Goal: Task Accomplishment & Management: Use online tool/utility

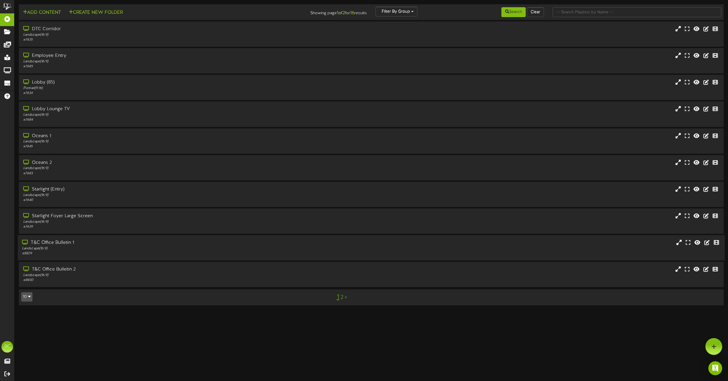
click at [63, 250] on div "Landscape ( 16:9 )" at bounding box center [165, 248] width 286 height 5
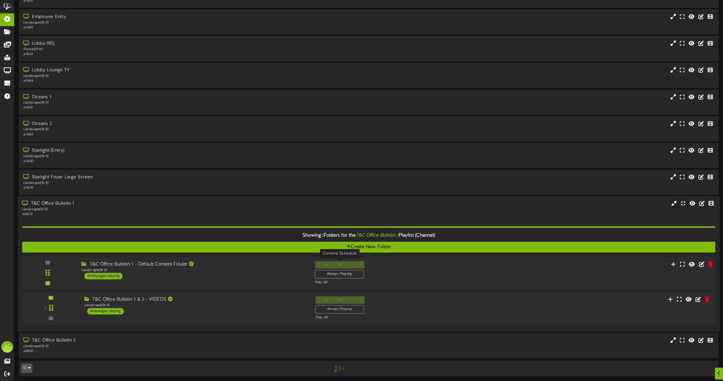
scroll to position [40, 0]
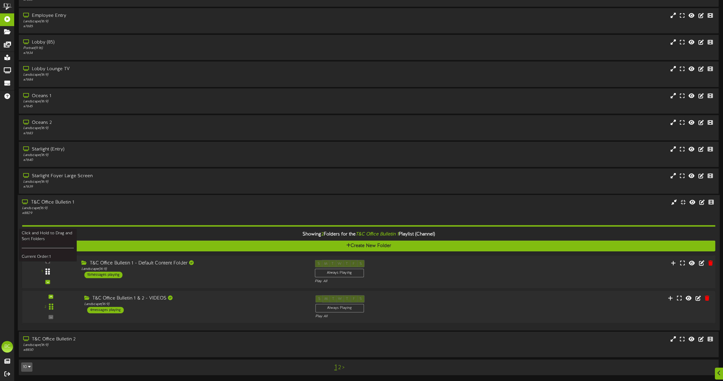
click at [52, 270] on div at bounding box center [47, 271] width 13 height 15
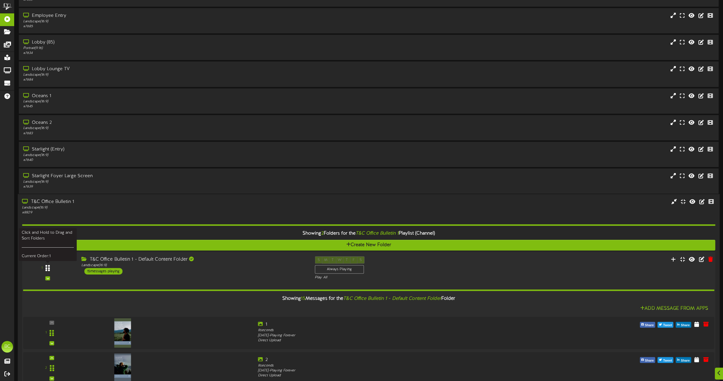
click at [45, 270] on icon at bounding box center [47, 267] width 4 height 7
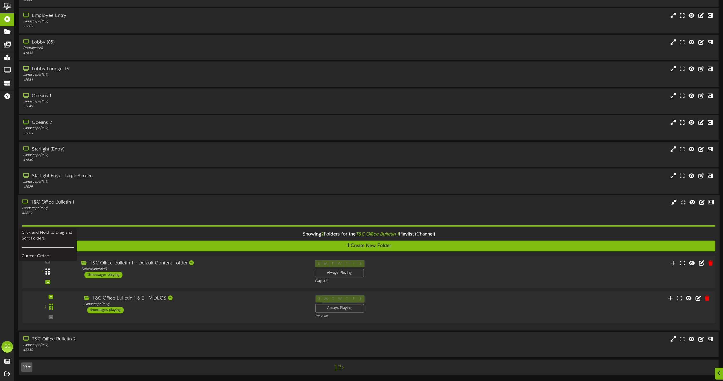
click at [46, 270] on icon at bounding box center [47, 271] width 4 height 7
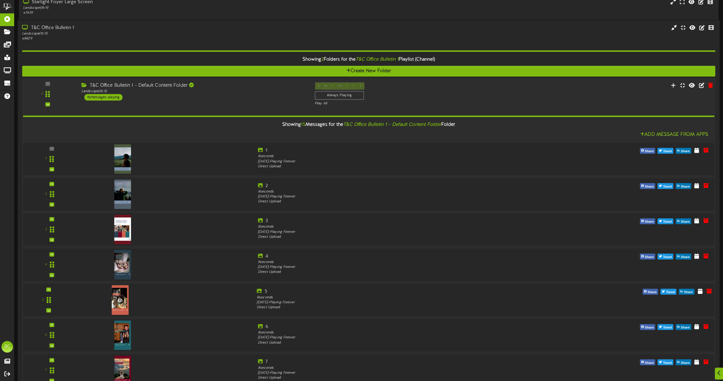
scroll to position [417, 0]
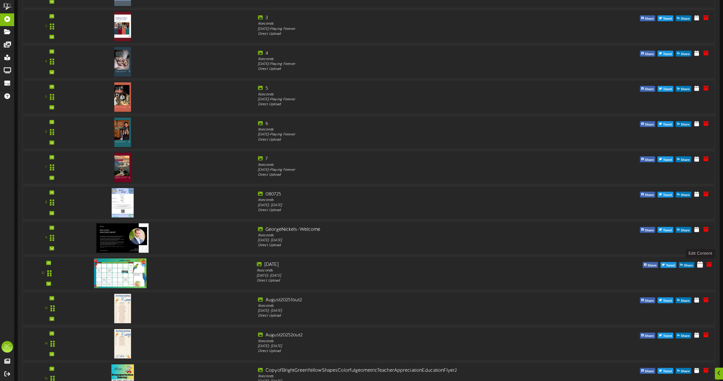
click at [701, 264] on icon at bounding box center [701, 264] width 6 height 6
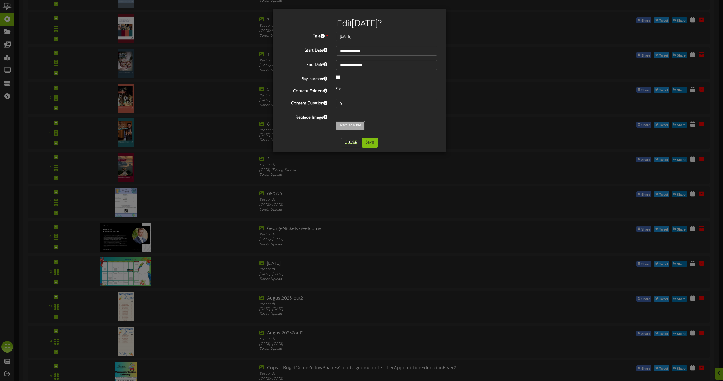
click at [357, 128] on input "Replace file" at bounding box center [50, 141] width 630 height 41
type input "**********"
click at [371, 145] on button "Save" at bounding box center [370, 143] width 16 height 10
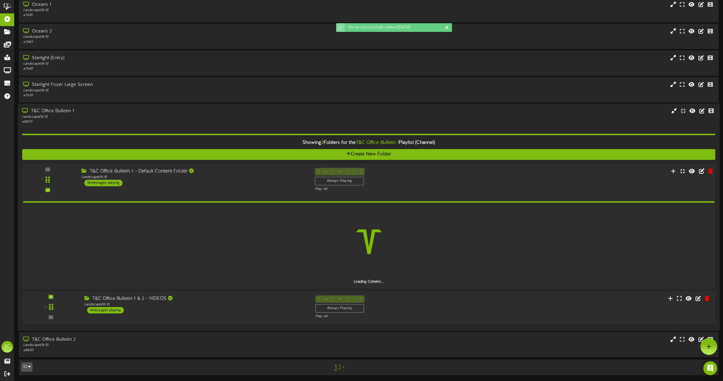
scroll to position [131, 0]
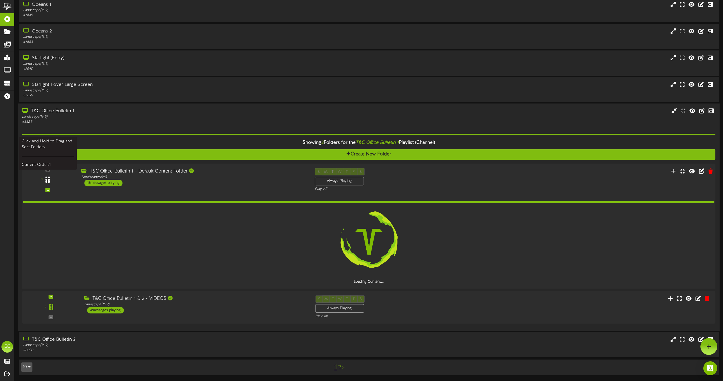
click at [46, 181] on icon at bounding box center [47, 179] width 4 height 7
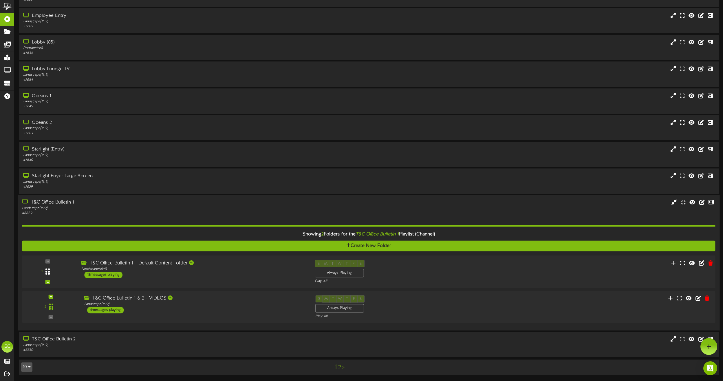
scroll to position [40, 0]
click at [44, 274] on div at bounding box center [47, 271] width 13 height 15
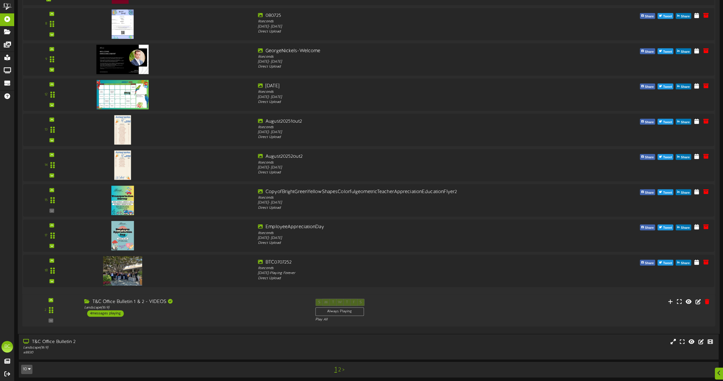
scroll to position [597, 0]
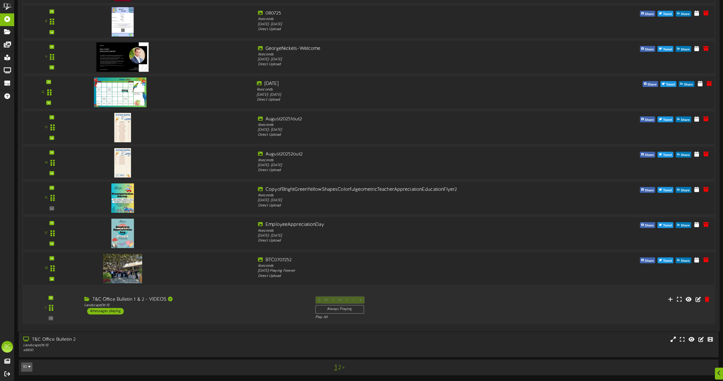
click at [132, 91] on img at bounding box center [120, 92] width 53 height 30
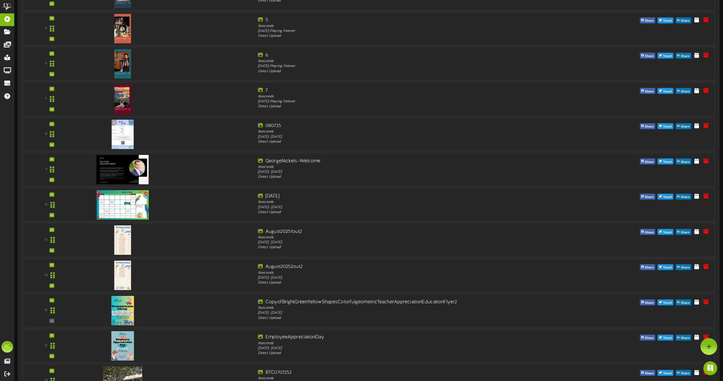
scroll to position [482, 0]
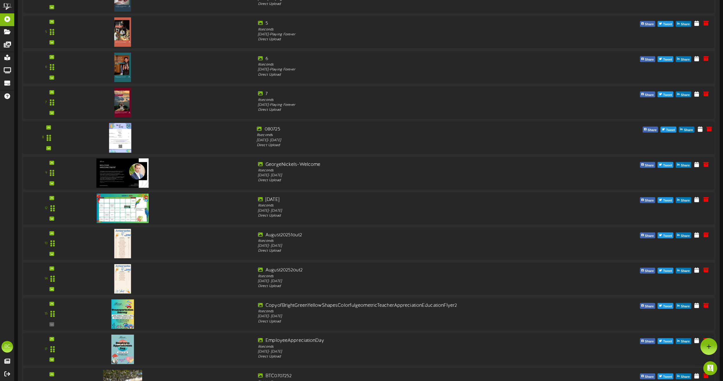
click at [122, 138] on img at bounding box center [120, 138] width 22 height 30
